Goal: Transaction & Acquisition: Purchase product/service

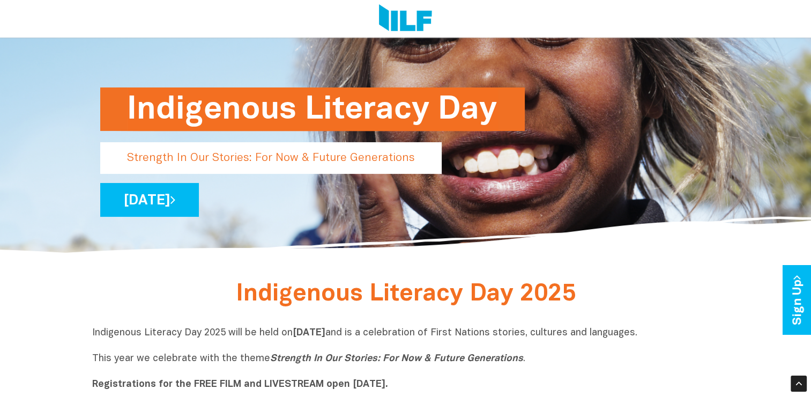
scroll to position [113, 0]
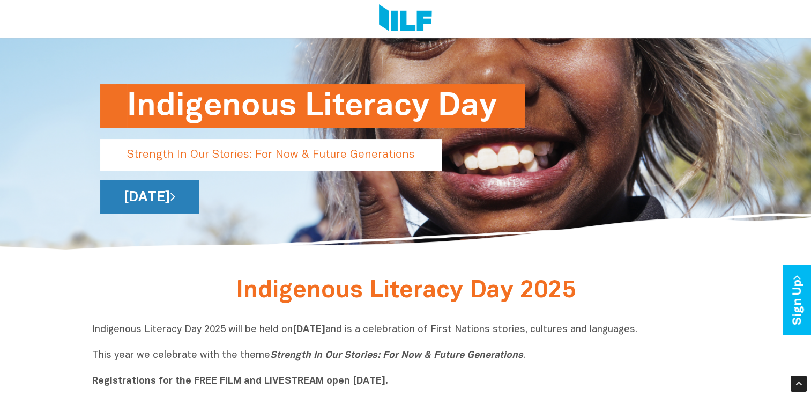
click at [199, 210] on link "[DATE]" at bounding box center [149, 197] width 99 height 34
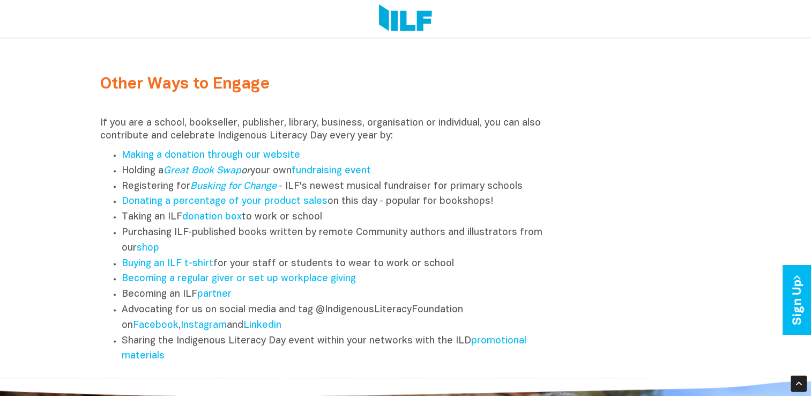
scroll to position [1321, 0]
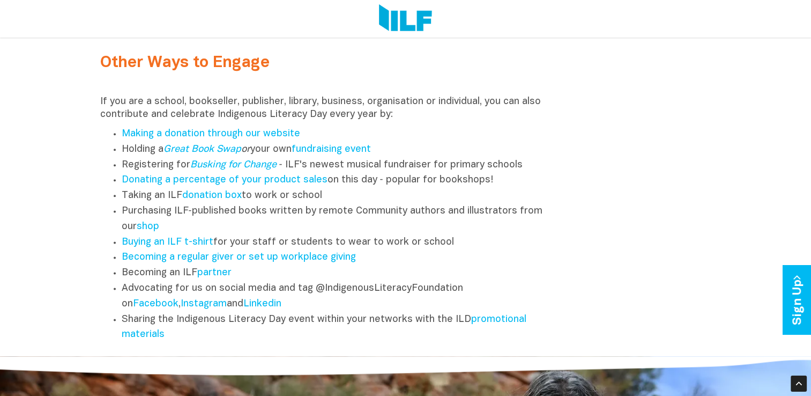
drag, startPoint x: 324, startPoint y: 153, endPoint x: 367, endPoint y: 137, distance: 45.8
click at [367, 137] on li "Making a donation through our website" at bounding box center [338, 135] width 433 height 16
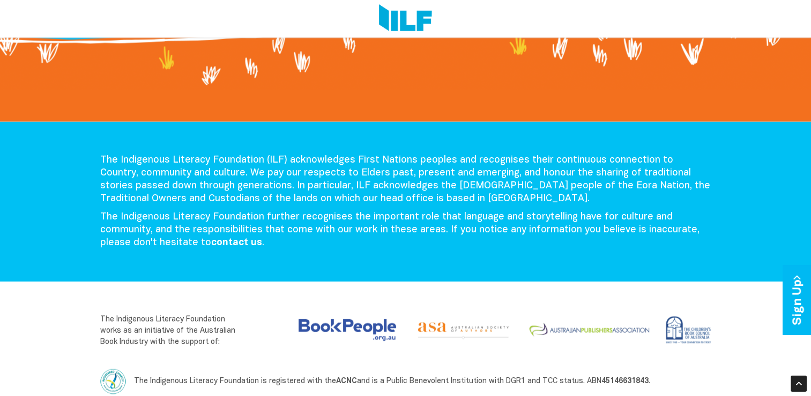
scroll to position [2254, 0]
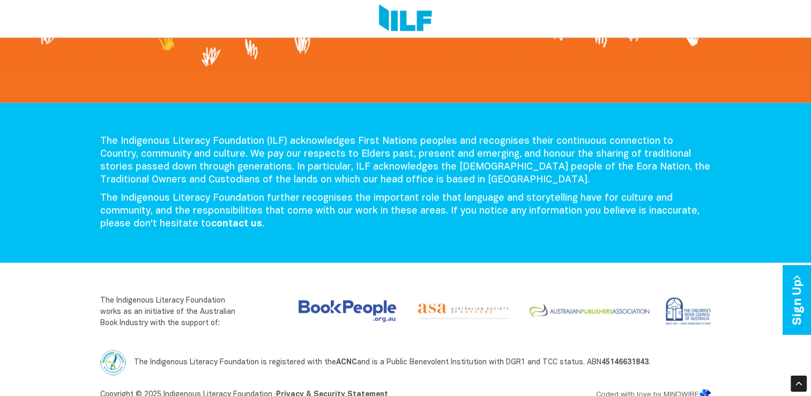
click at [367, 137] on p "The Indigenous Literacy Foundation (ILF) acknowledges First Nations peoples and…" at bounding box center [405, 160] width 611 height 51
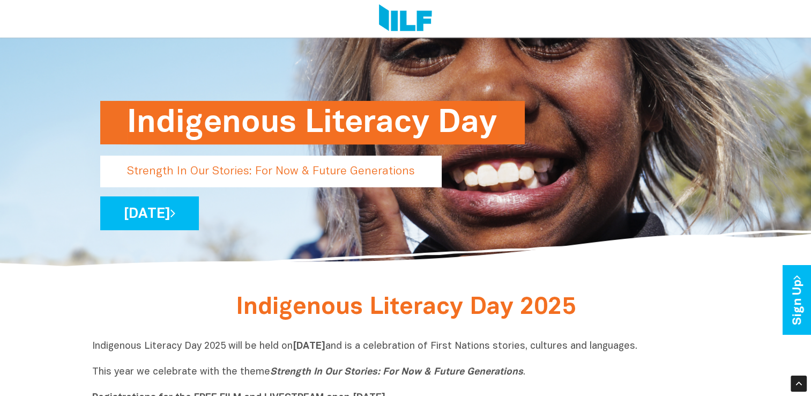
scroll to position [0, 0]
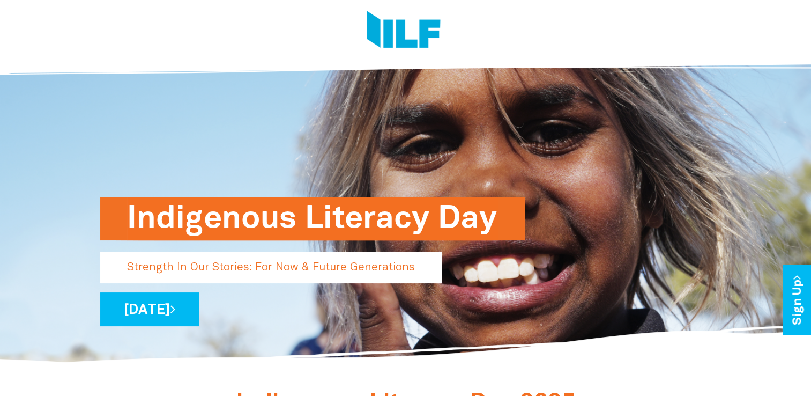
click at [804, 9] on div at bounding box center [405, 32] width 811 height 64
